Goal: Task Accomplishment & Management: Contribute content

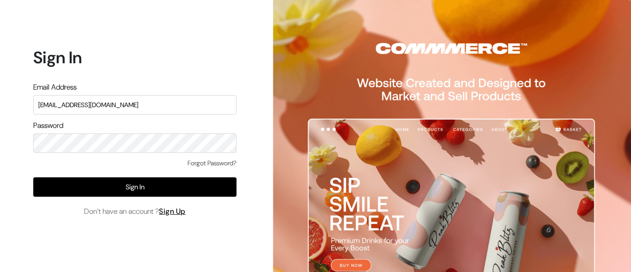
type input "[EMAIL_ADDRESS][DOMAIN_NAME]"
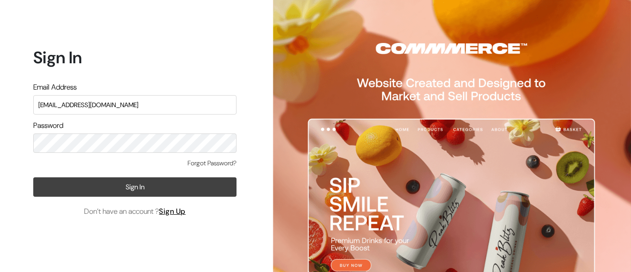
click at [135, 187] on button "Sign In" at bounding box center [134, 186] width 203 height 19
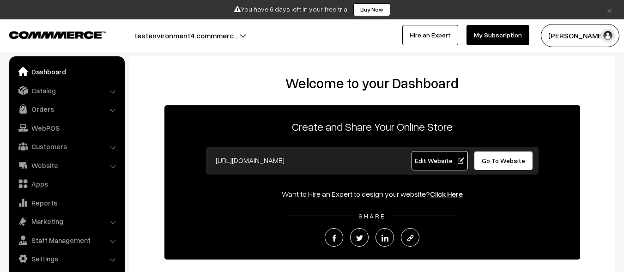
click at [66, 90] on link "Catalog" at bounding box center [67, 90] width 110 height 17
click at [0, 0] on link "Products" at bounding box center [0, 0] width 0 height 0
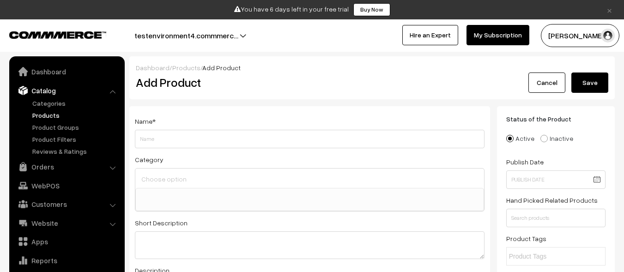
select select
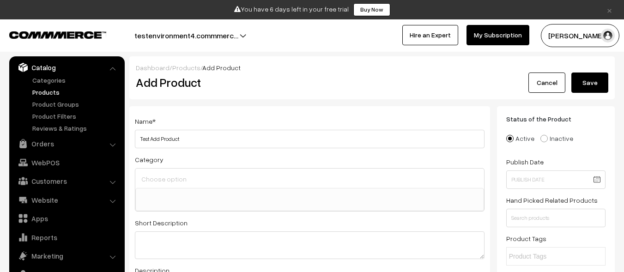
type input "Test Add Product"
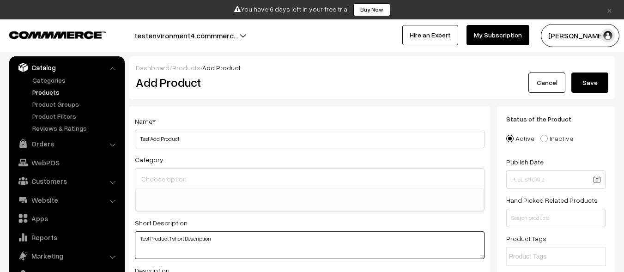
type textarea "Test Product 1 short Description"
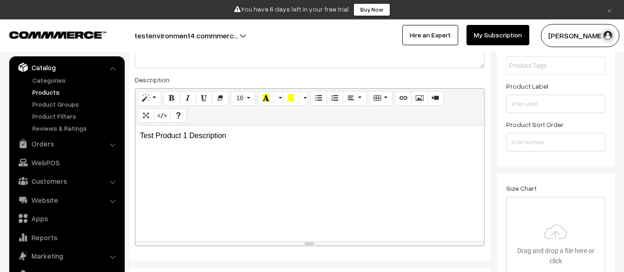
scroll to position [289, 0]
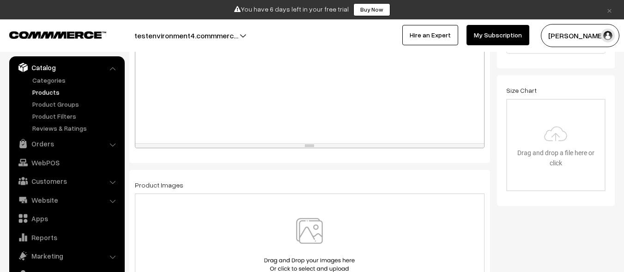
click at [309, 245] on img at bounding box center [309, 245] width 95 height 54
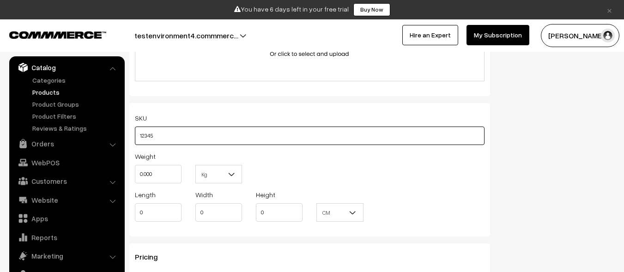
type input "12345"
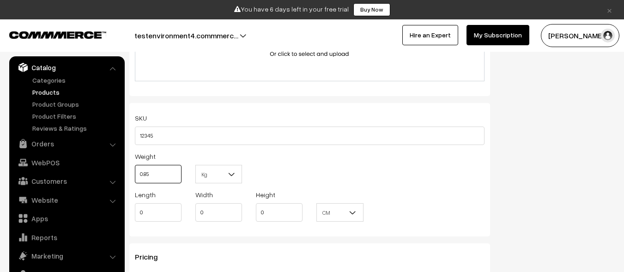
type input "0.85"
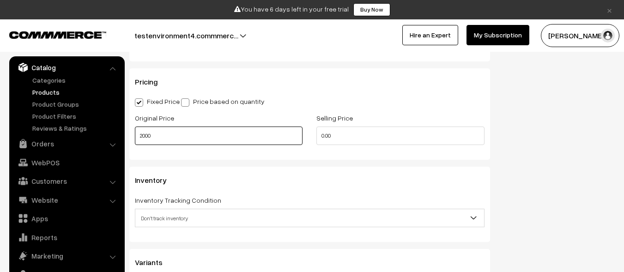
type input "2000"
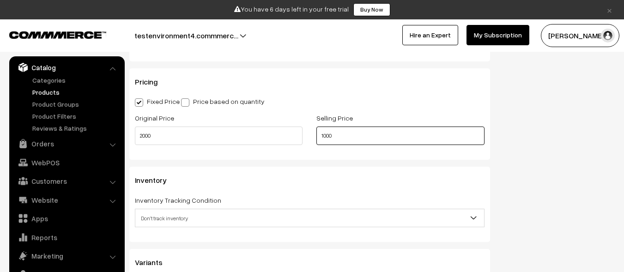
scroll to position [0, 0]
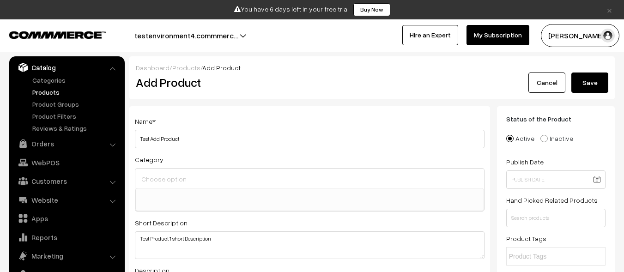
type input "1000"
click at [590, 83] on button "Save" at bounding box center [589, 83] width 37 height 20
